Goal: Navigation & Orientation: Find specific page/section

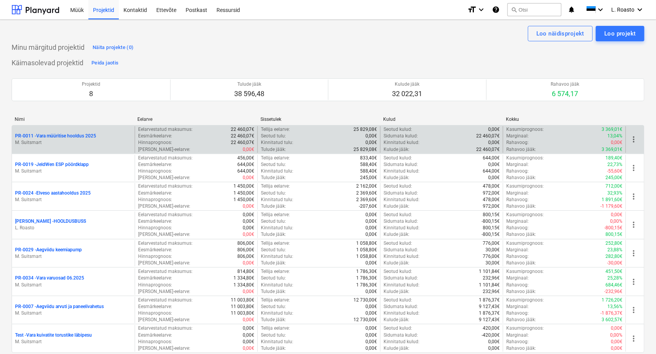
click at [85, 135] on p "PR-0011 - Vara müüritise hooldus 2025" at bounding box center [55, 136] width 81 height 7
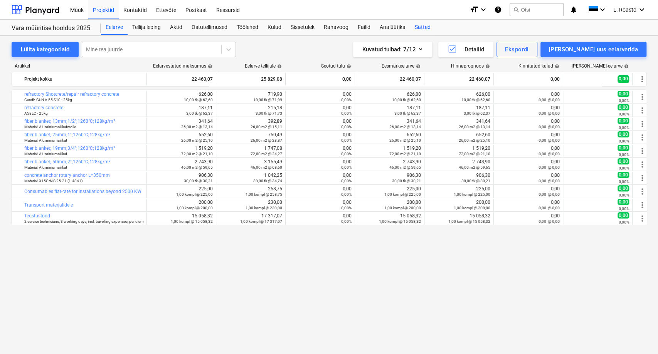
click at [429, 24] on div "Sätted" at bounding box center [422, 27] width 25 height 15
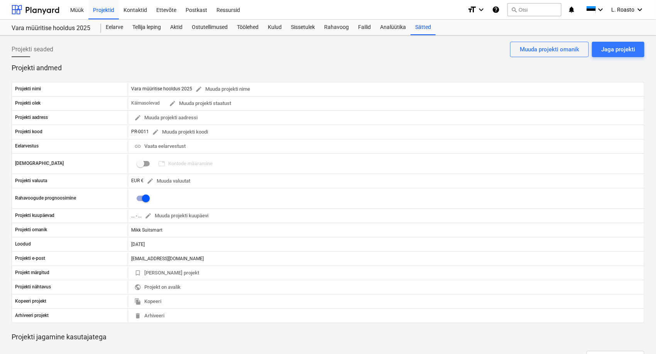
click at [81, 60] on div "Projekti seaded Jaga projekti Muuda projekti omanik" at bounding box center [328, 53] width 632 height 22
click at [283, 22] on div "Kulud" at bounding box center [274, 27] width 23 height 15
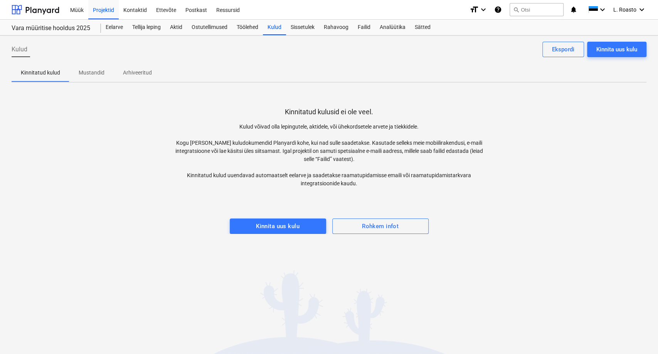
click at [90, 71] on p "Mustandid" at bounding box center [92, 73] width 26 height 8
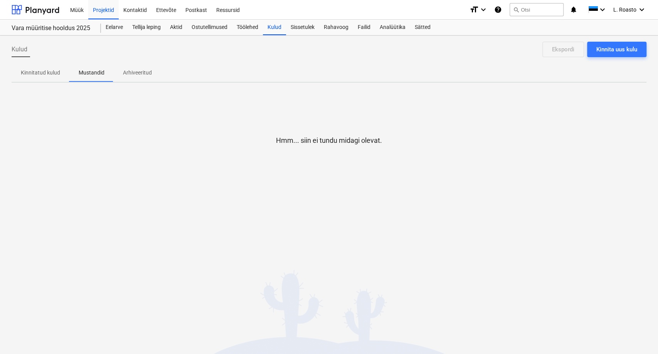
click at [149, 75] on p "Arhiveeritud" at bounding box center [137, 73] width 29 height 8
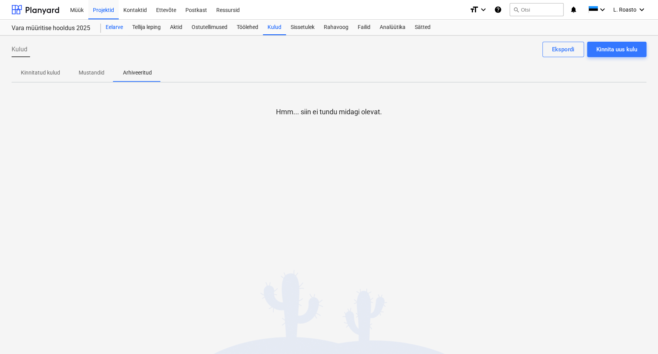
click at [120, 26] on div "Eelarve" at bounding box center [114, 27] width 27 height 15
click at [115, 14] on div "Projektid" at bounding box center [103, 10] width 30 height 20
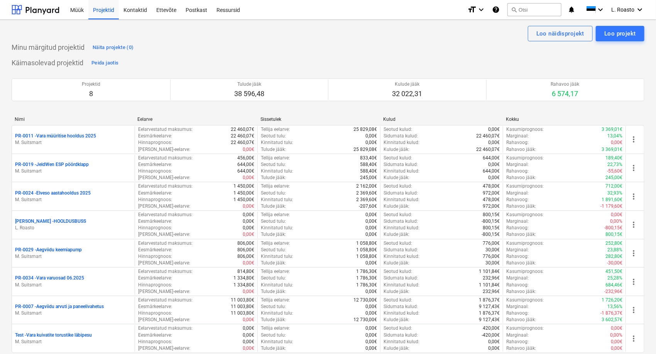
click at [642, 7] on div "Projekti ületoomine ebaõnnestus" at bounding box center [547, 8] width 208 height 16
click at [635, 10] on div "Projekti ületoomine ebaõnnestus" at bounding box center [547, 8] width 208 height 16
click at [623, 10] on div "Projekti ületoomine ebaõnnestus" at bounding box center [547, 8] width 208 height 16
click at [633, 8] on div "Projekti ületoomine ebaõnnestus" at bounding box center [547, 8] width 208 height 16
click at [622, 19] on div "L. Roasto keyboard_arrow_down" at bounding box center [627, 9] width 33 height 19
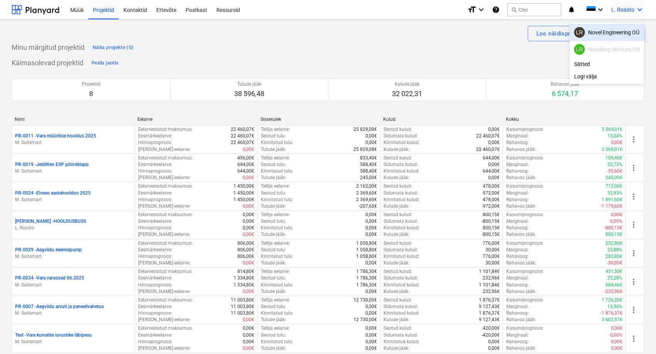
click at [609, 33] on div "LR Novel Engineering OÜ" at bounding box center [607, 32] width 66 height 11
